Goal: Communication & Community: Answer question/provide support

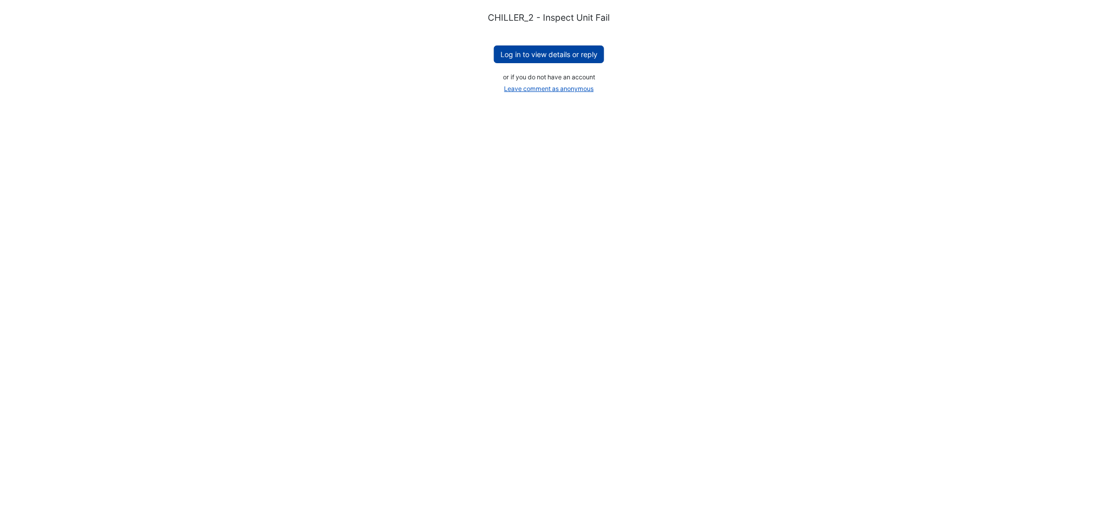
click at [550, 51] on button "Log in to view details or reply" at bounding box center [549, 55] width 110 height 18
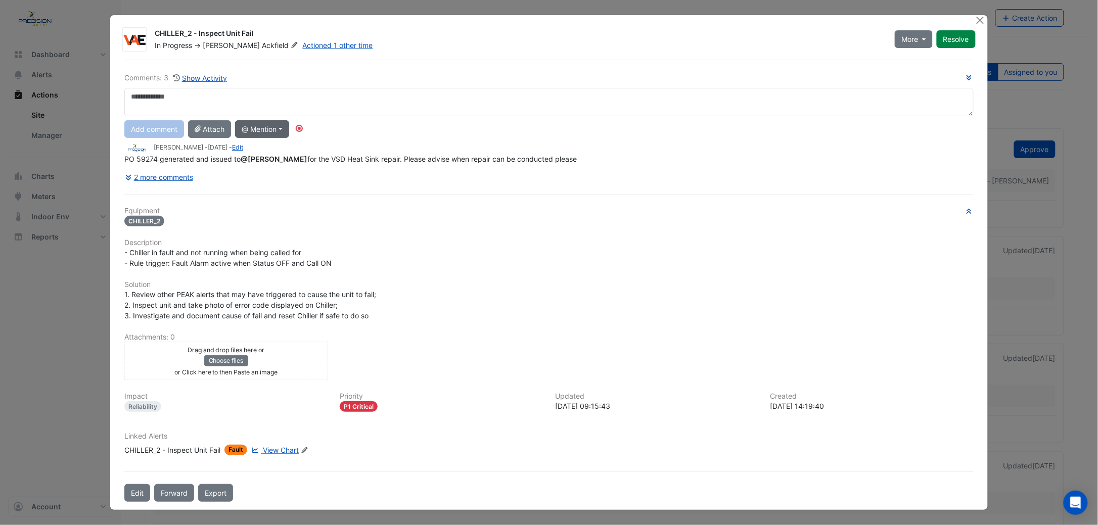
click at [266, 125] on button "@ Mention" at bounding box center [262, 129] width 54 height 18
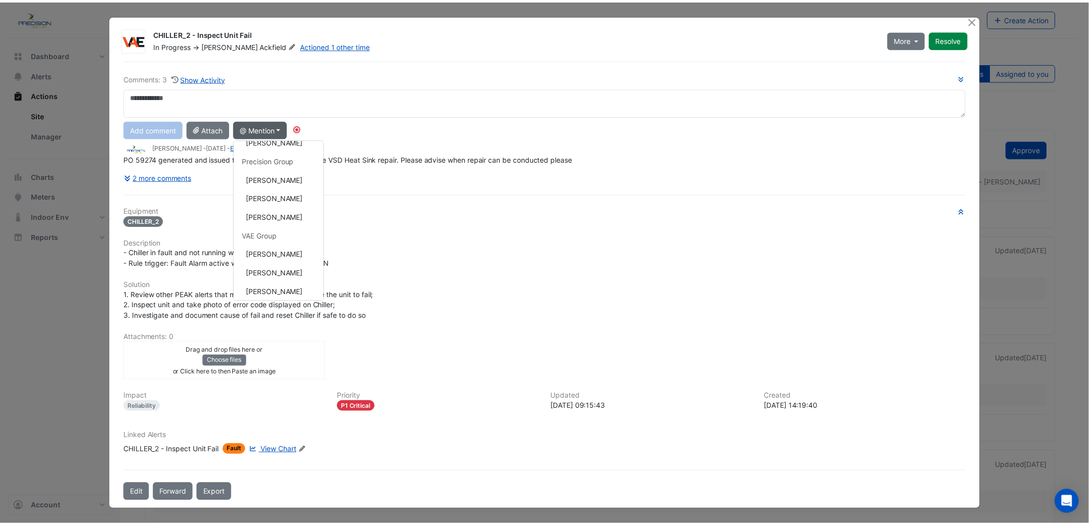
scroll to position [189, 0]
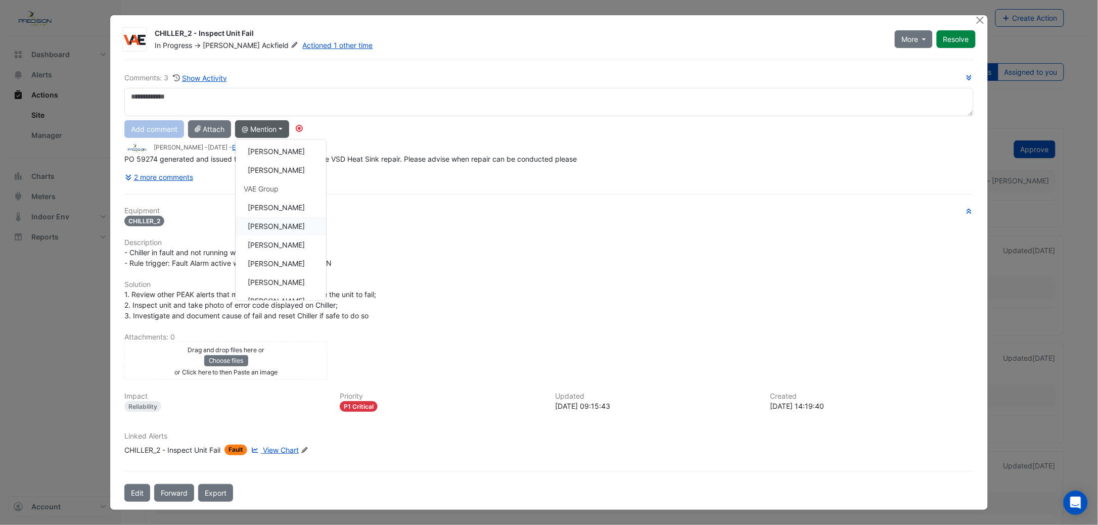
click at [277, 227] on button "[PERSON_NAME]" at bounding box center [281, 225] width 90 height 19
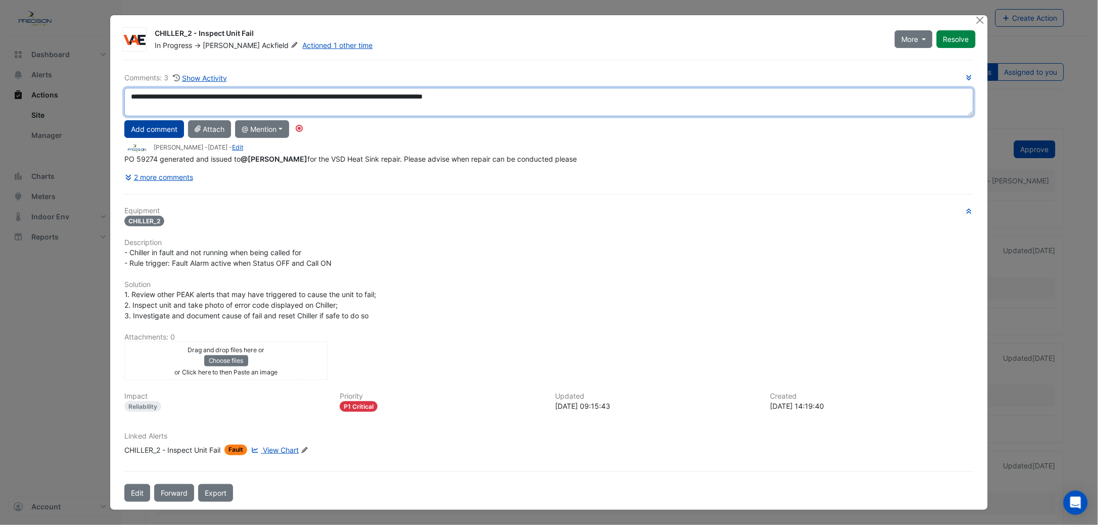
type textarea "**********"
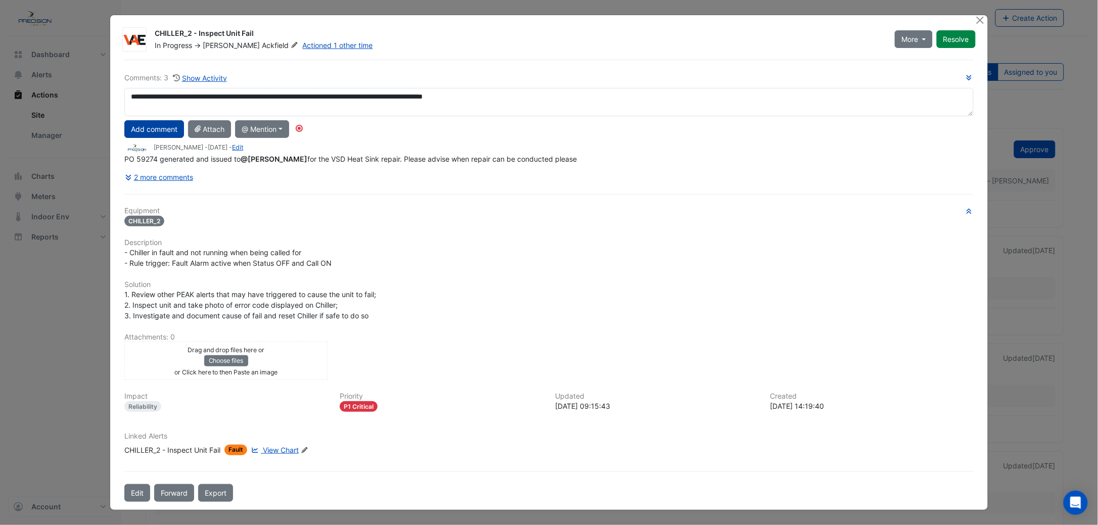
click at [161, 129] on button "Add comment" at bounding box center [154, 129] width 60 height 18
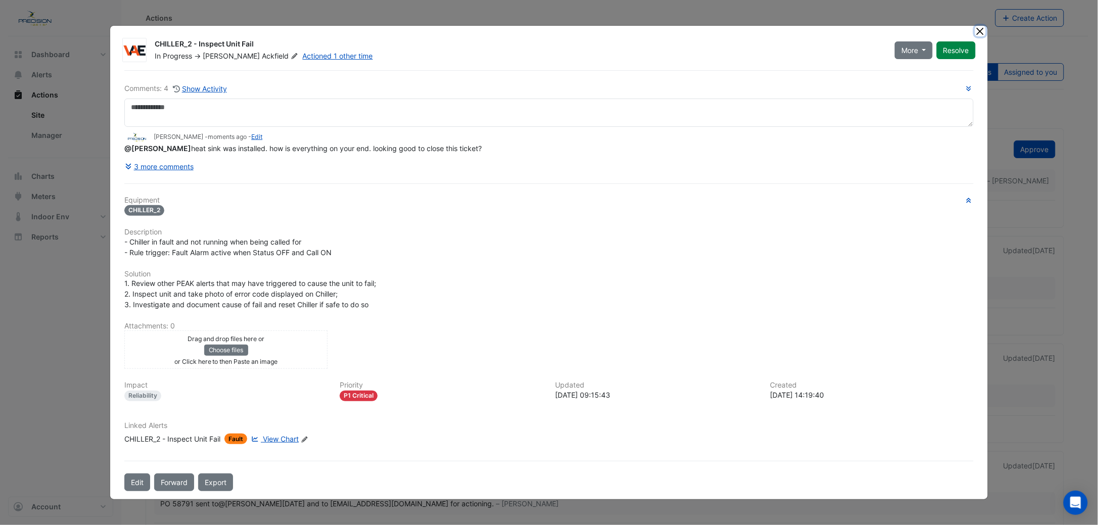
click at [984, 34] on button "Close" at bounding box center [980, 31] width 11 height 11
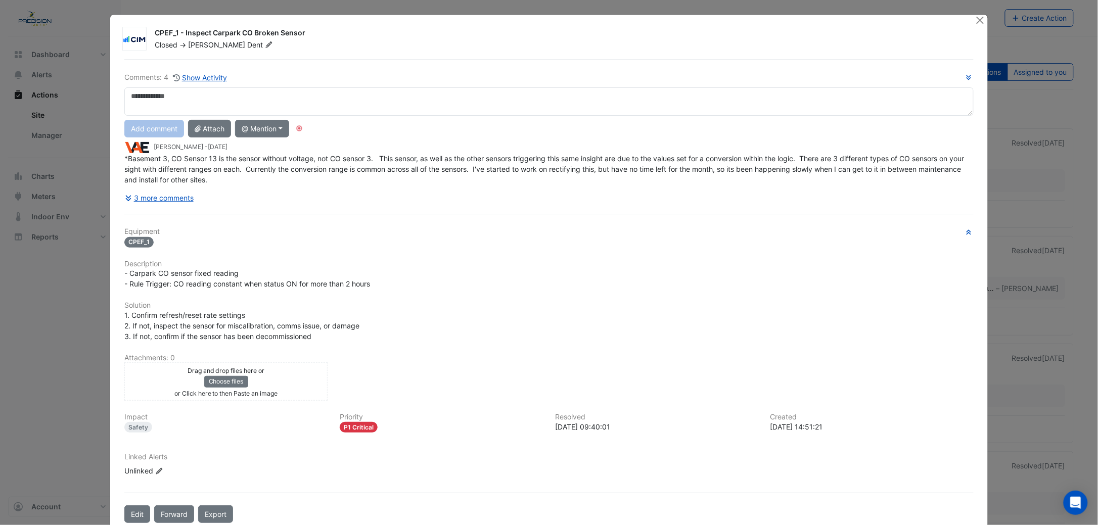
click at [969, 19] on div "CPEF_1 - Inspect Carpark CO Broken Sensor Closed -> Liam Dent Comments: 4 Show …" at bounding box center [549, 273] width 878 height 517
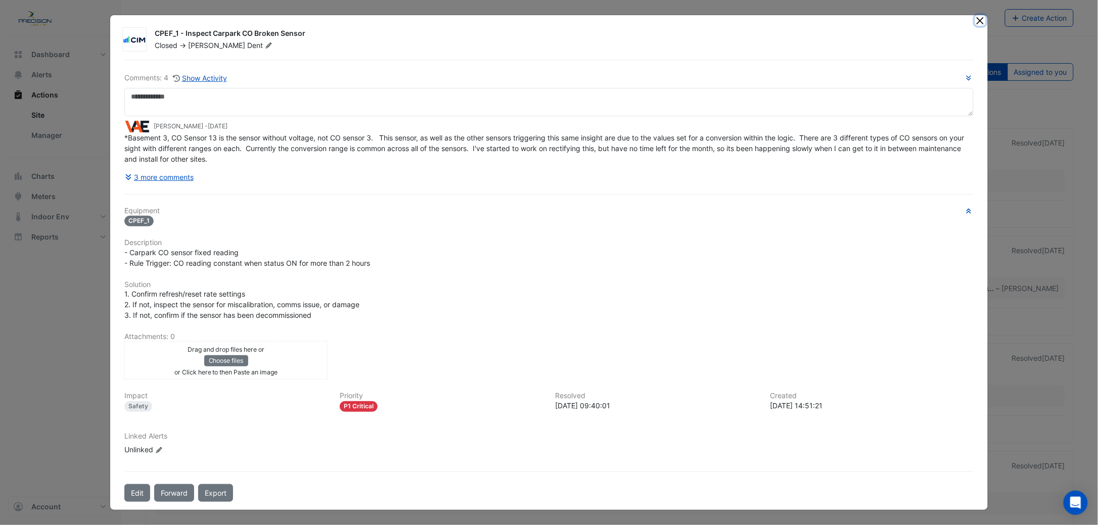
click at [978, 19] on button "Close" at bounding box center [980, 20] width 11 height 11
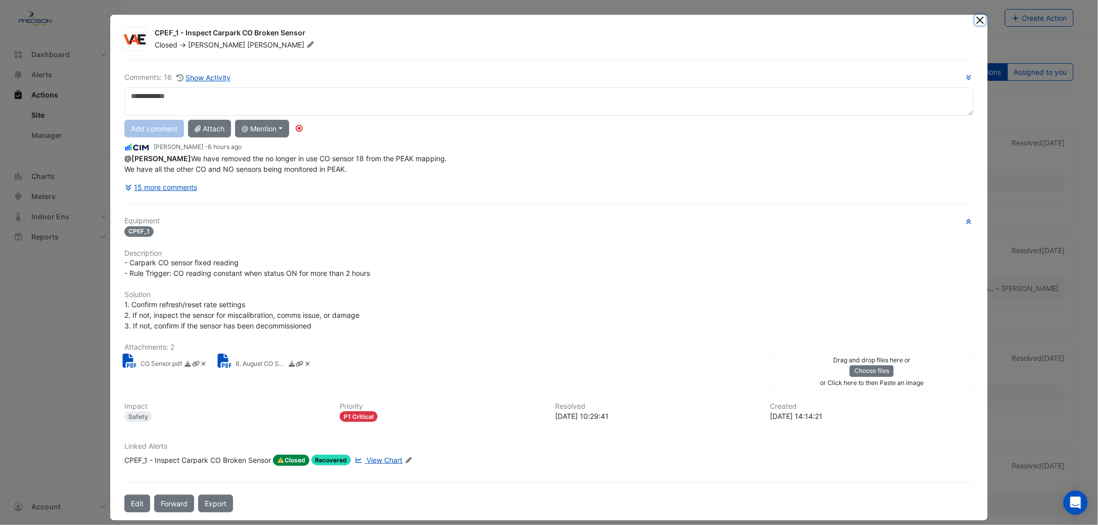
click at [976, 22] on button "Close" at bounding box center [980, 20] width 11 height 11
